Goal: Complete application form: Complete application form

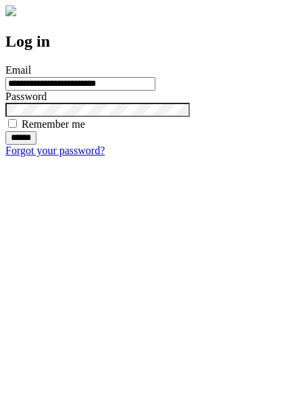
type input "**********"
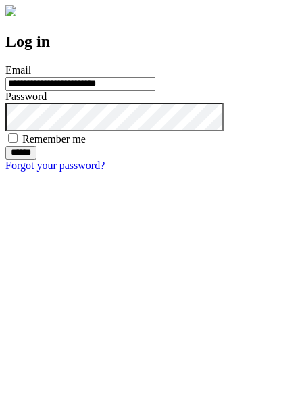
click at [37, 160] on input "******" at bounding box center [20, 153] width 31 height 14
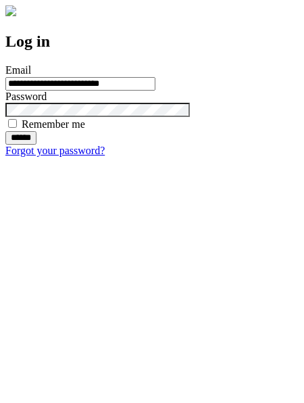
type input "**********"
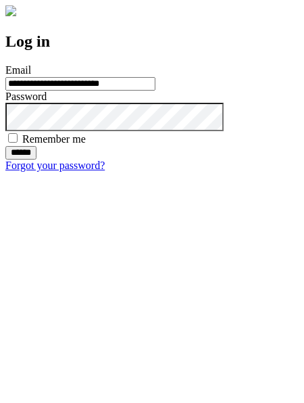
click at [37, 160] on input "******" at bounding box center [20, 153] width 31 height 14
